Goal: Check status: Check status

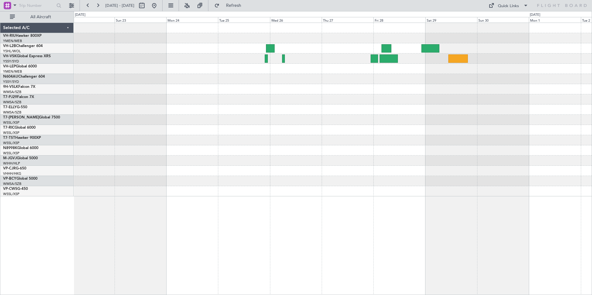
click at [494, 128] on div at bounding box center [333, 110] width 518 height 174
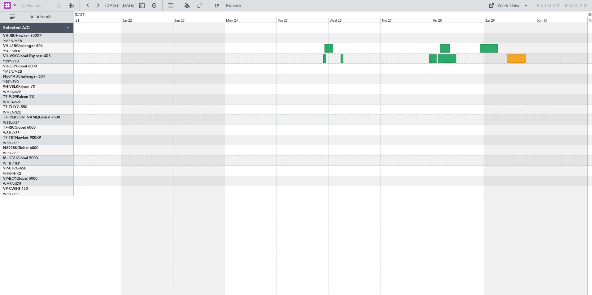
click at [586, 117] on div at bounding box center [333, 110] width 518 height 174
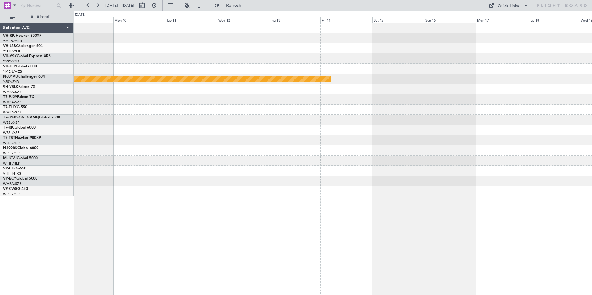
click at [592, 138] on html "[DATE] - [DATE] Refresh Quick Links All Aircraft Planned Maint Sydney ([PERSON_…" at bounding box center [296, 147] width 592 height 295
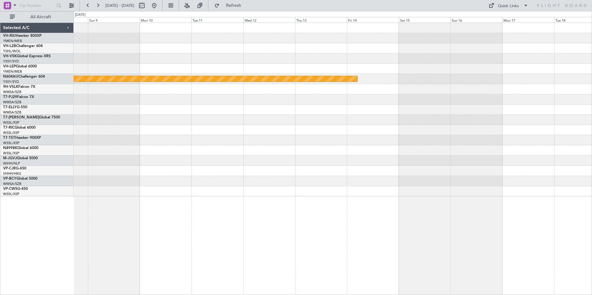
click at [546, 131] on div "Planned Maint Sydney ([PERSON_NAME] Intl)" at bounding box center [333, 110] width 518 height 174
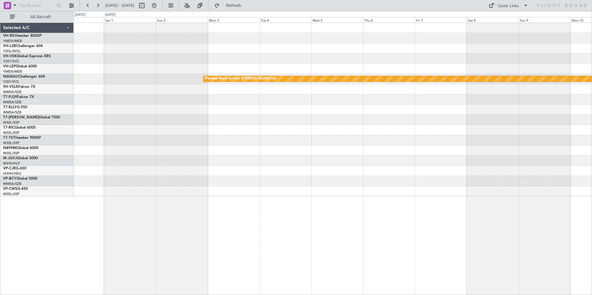
click at [592, 130] on html "[DATE] - [DATE] Refresh Quick Links All Aircraft Planned Maint Sydney ([PERSON_…" at bounding box center [296, 147] width 592 height 295
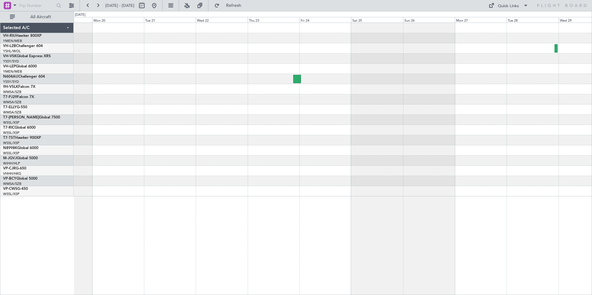
click at [581, 132] on div "Planned Maint [GEOGRAPHIC_DATA] (Seletar)" at bounding box center [333, 110] width 518 height 174
click at [563, 114] on div "Planned Maint [GEOGRAPHIC_DATA] (Seletar)" at bounding box center [333, 110] width 518 height 174
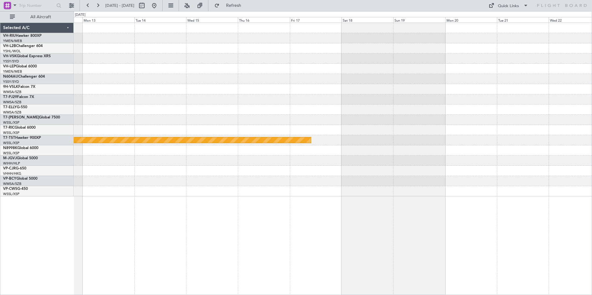
click at [529, 95] on div at bounding box center [333, 99] width 518 height 10
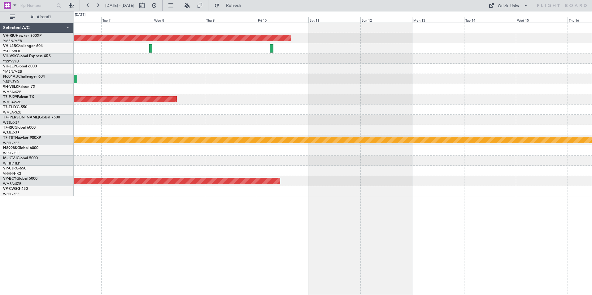
click at [583, 98] on div "Planned Maint [GEOGRAPHIC_DATA] ([GEOGRAPHIC_DATA]) Planned Maint [GEOGRAPHIC_D…" at bounding box center [333, 110] width 518 height 174
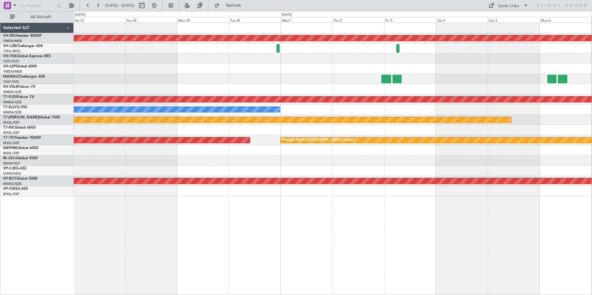
click at [461, 65] on div at bounding box center [333, 69] width 518 height 10
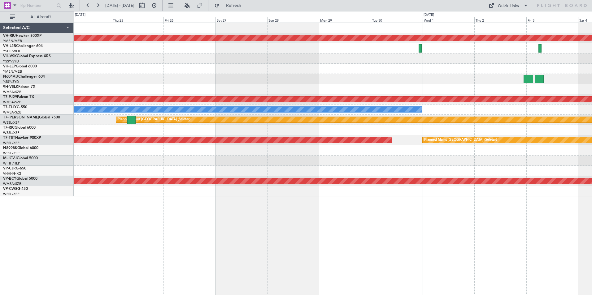
click at [533, 82] on div "Planned Maint [GEOGRAPHIC_DATA] ([GEOGRAPHIC_DATA]) Planned Maint Sydney ([PERS…" at bounding box center [333, 110] width 518 height 174
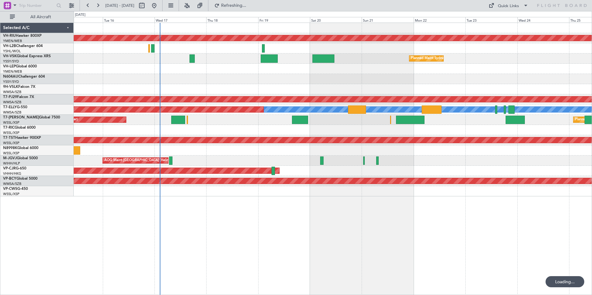
click at [518, 82] on div "Planned Maint [GEOGRAPHIC_DATA] ([GEOGRAPHIC_DATA]) Planned Maint Sydney ([PERS…" at bounding box center [333, 110] width 518 height 174
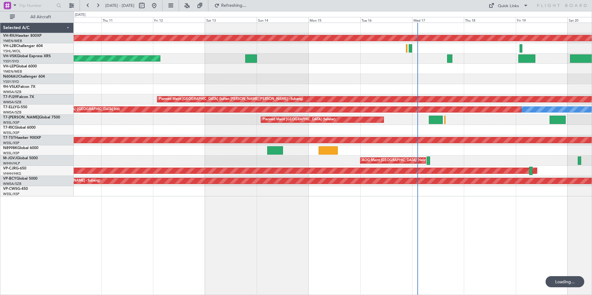
click at [264, 77] on div at bounding box center [333, 79] width 518 height 10
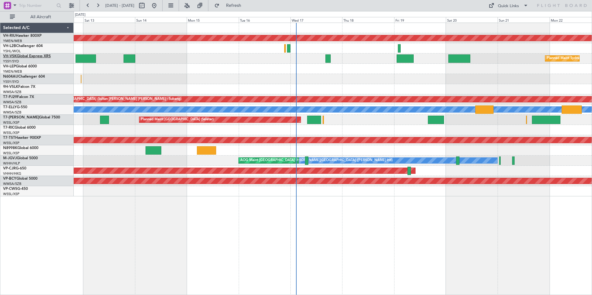
click at [21, 55] on link "VH-VSK Global Express XRS" at bounding box center [27, 57] width 48 height 4
click at [27, 56] on link "VH-VSK Global Express XRS" at bounding box center [27, 57] width 48 height 4
click at [28, 46] on link "VH-L2B Challenger 604" at bounding box center [23, 46] width 40 height 4
